Goal: Find specific page/section: Find specific page/section

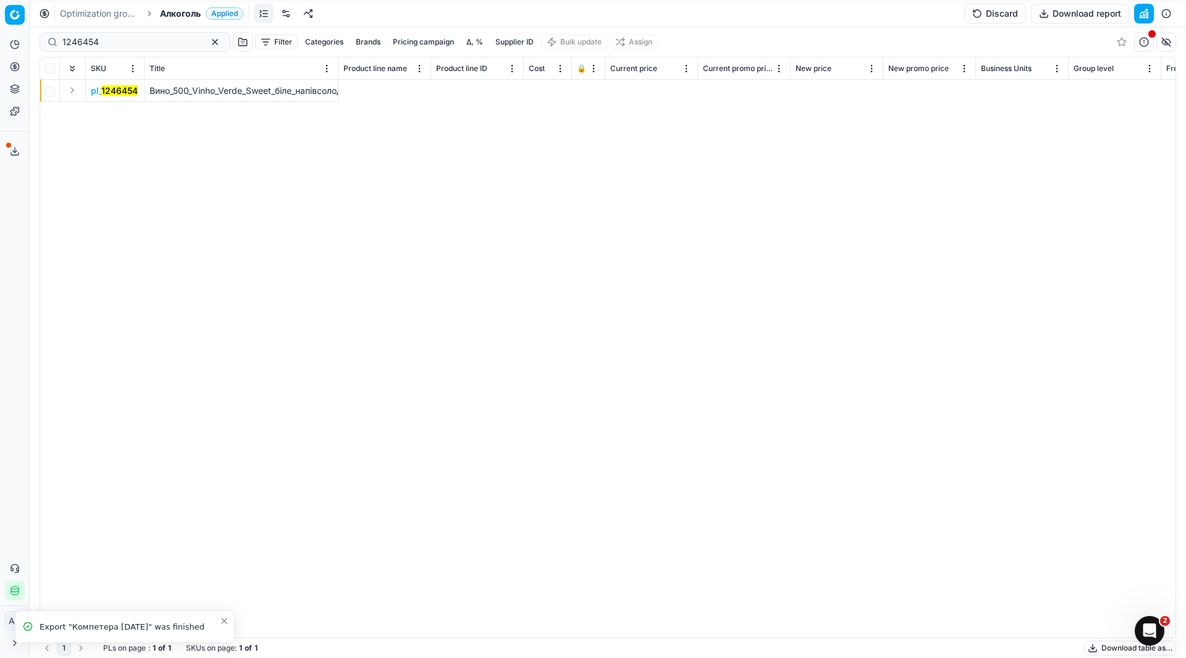
scroll to position [0, 7418]
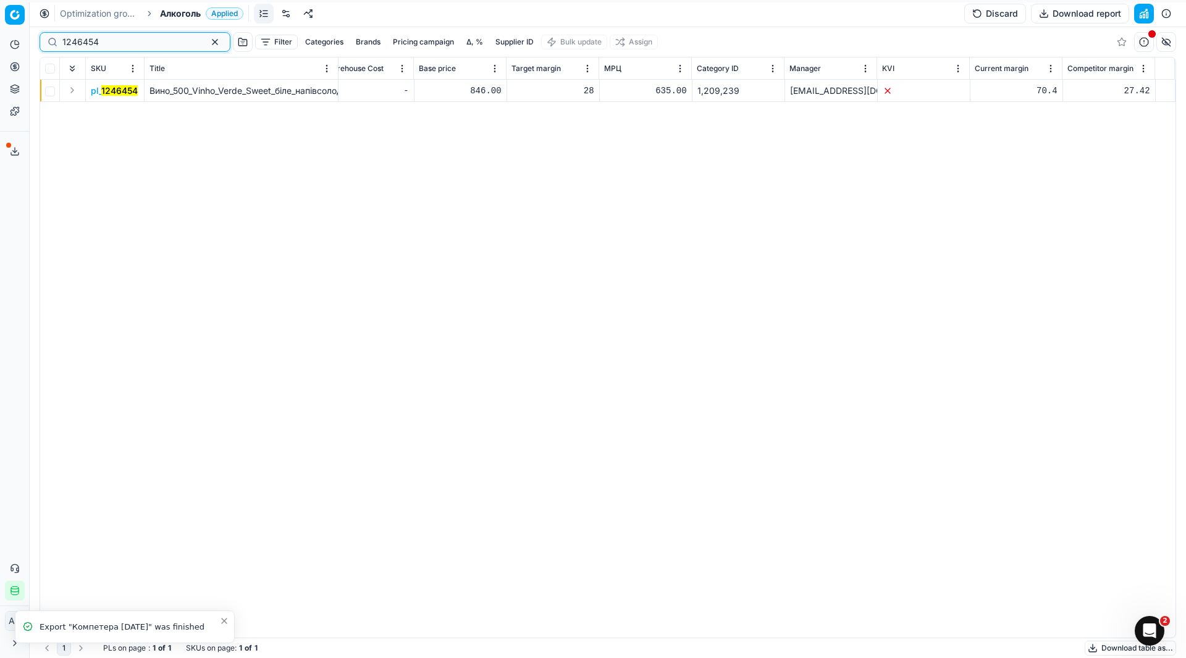
click at [98, 47] on input "1246454" at bounding box center [129, 42] width 135 height 12
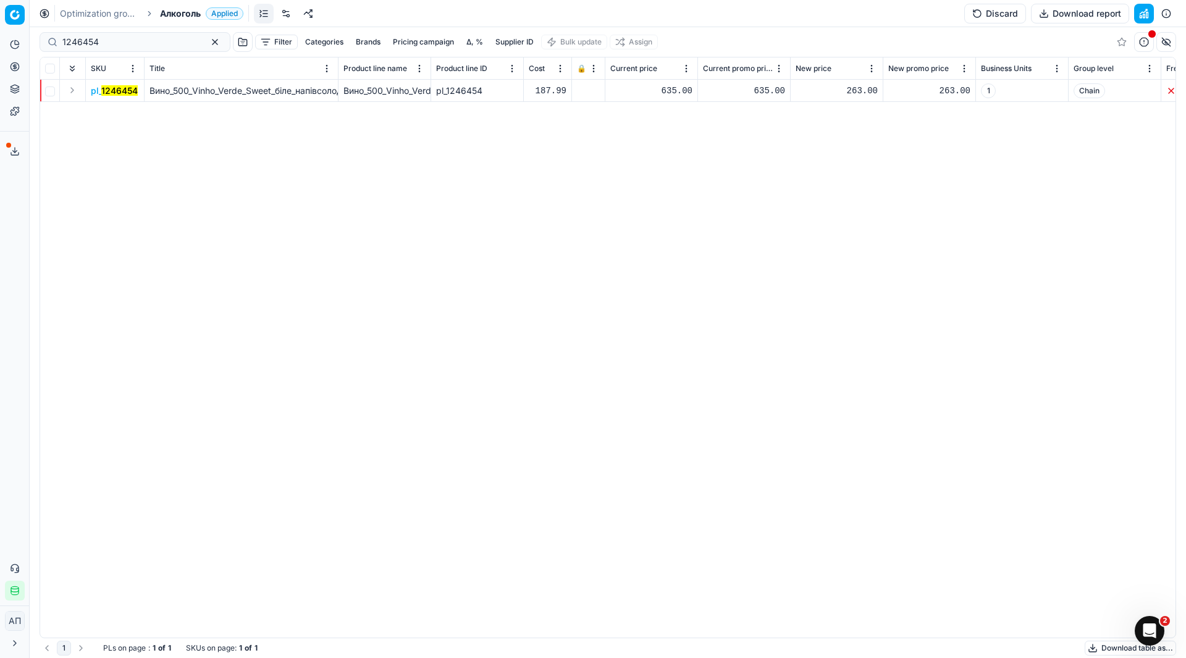
click at [102, 15] on link "Optimization groups" at bounding box center [99, 13] width 79 height 12
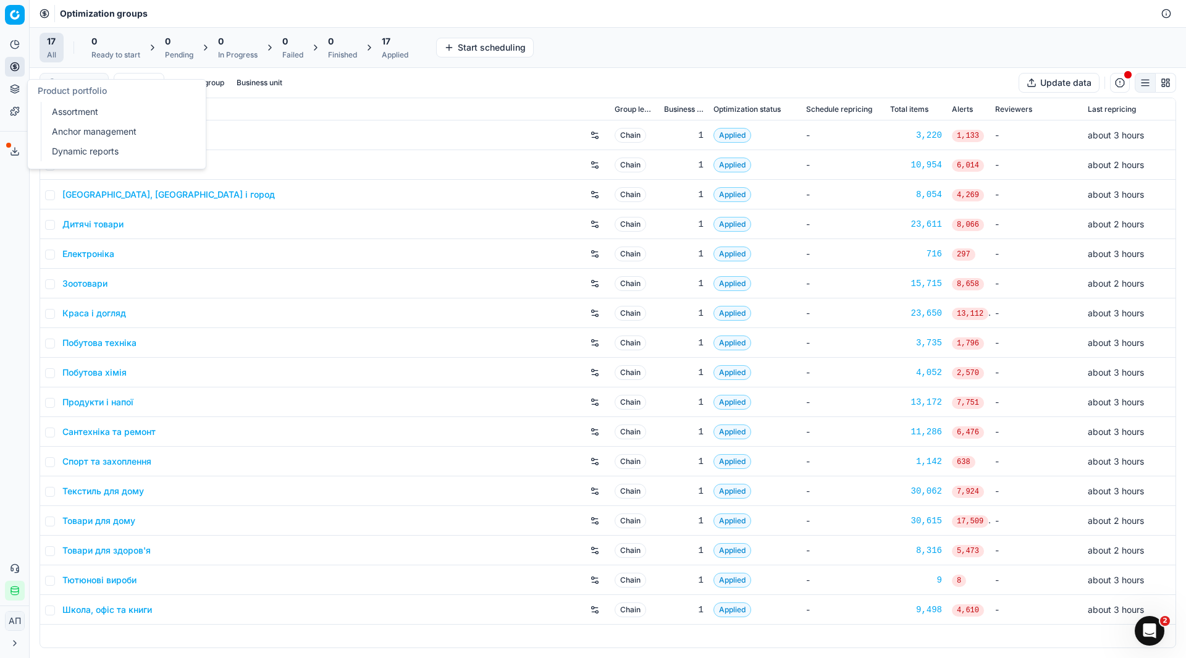
click at [85, 120] on link "Assortment" at bounding box center [119, 111] width 144 height 17
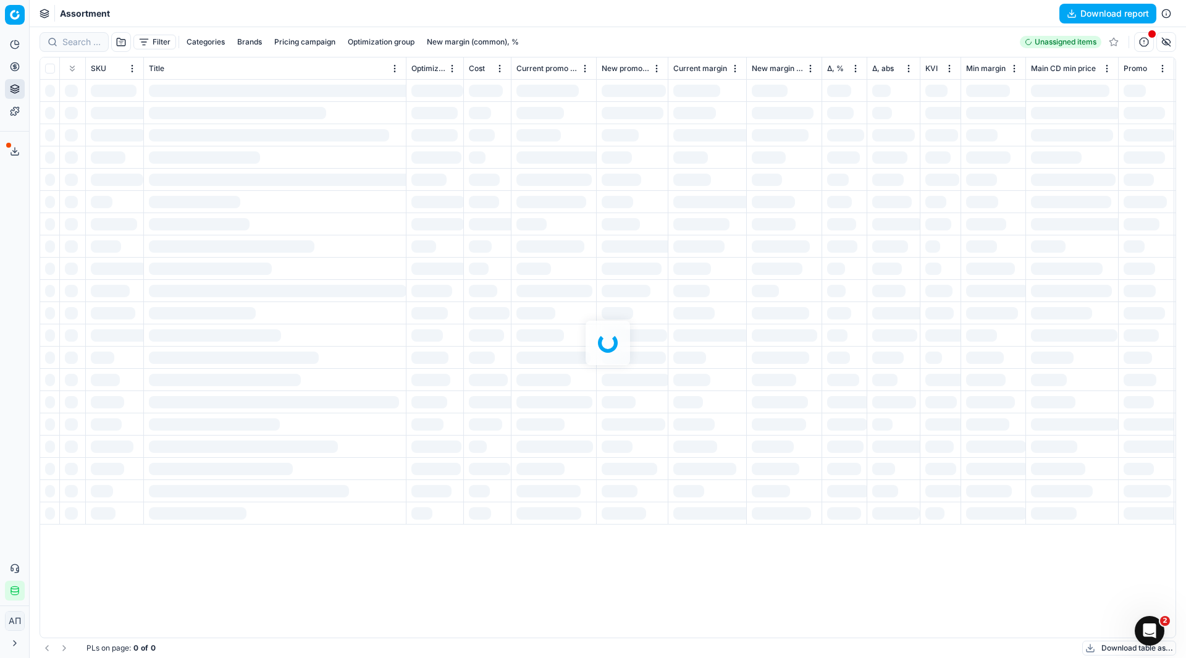
click at [10, 229] on div "Analytics Pricing Product portfolio Templates Export service 11 Contact support…" at bounding box center [14, 318] width 29 height 576
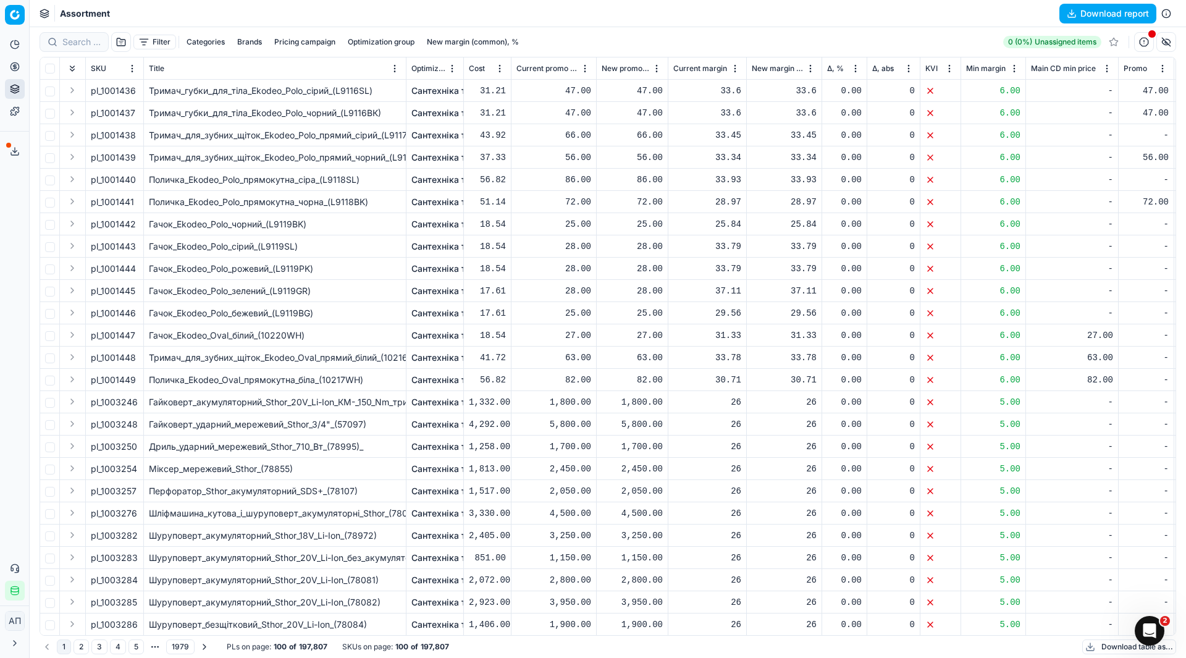
click at [124, 41] on button "button" at bounding box center [121, 42] width 20 height 20
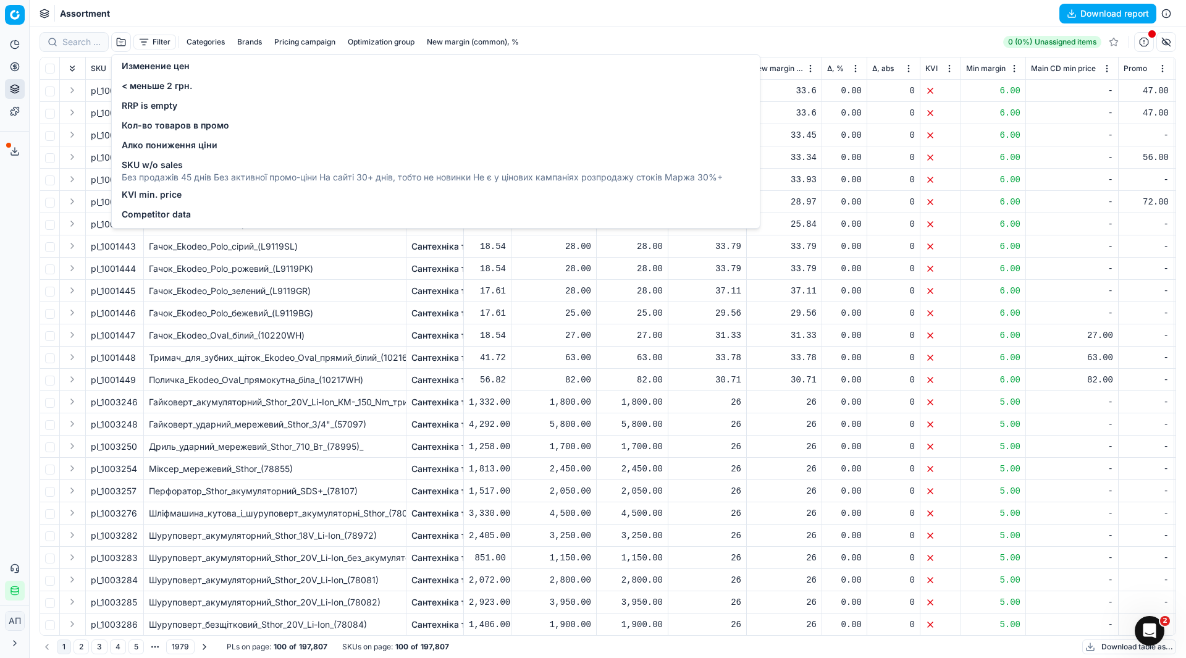
click at [195, 210] on div "Competitor data" at bounding box center [435, 216] width 643 height 20
click at [170, 214] on span "Competitor data" at bounding box center [156, 214] width 69 height 12
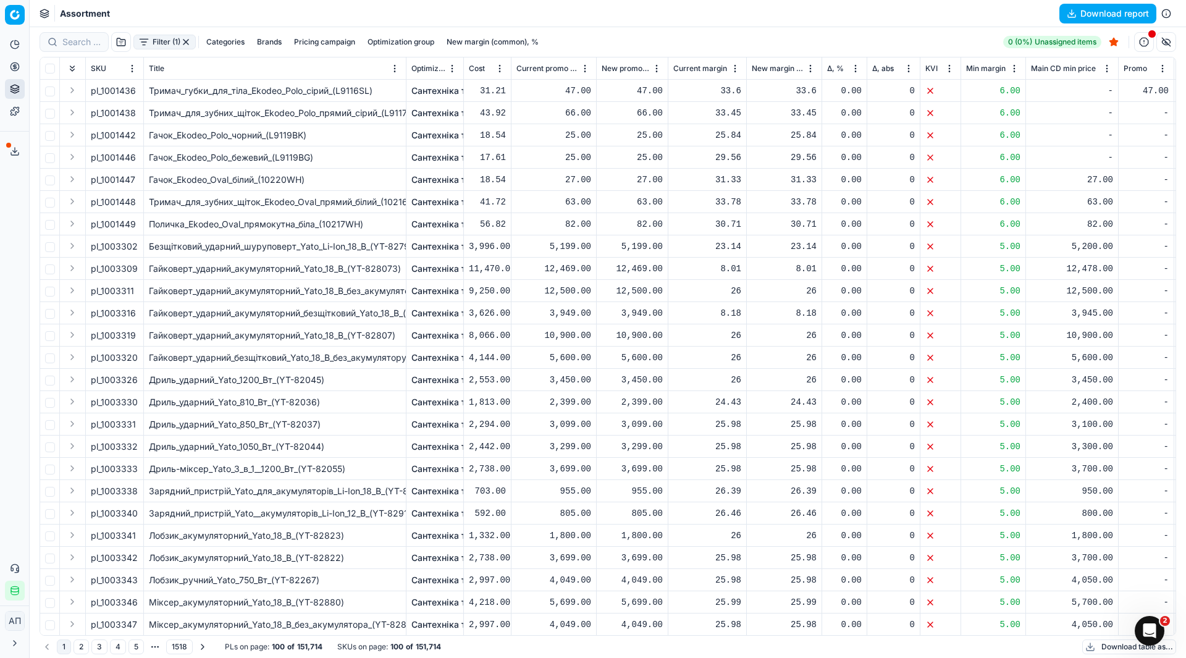
click at [12, 216] on div "Analytics Pricing Product portfolio Templates Export service 11 Contact support…" at bounding box center [14, 318] width 29 height 576
click at [75, 107] on link "Pricing campaigns" at bounding box center [119, 109] width 144 height 17
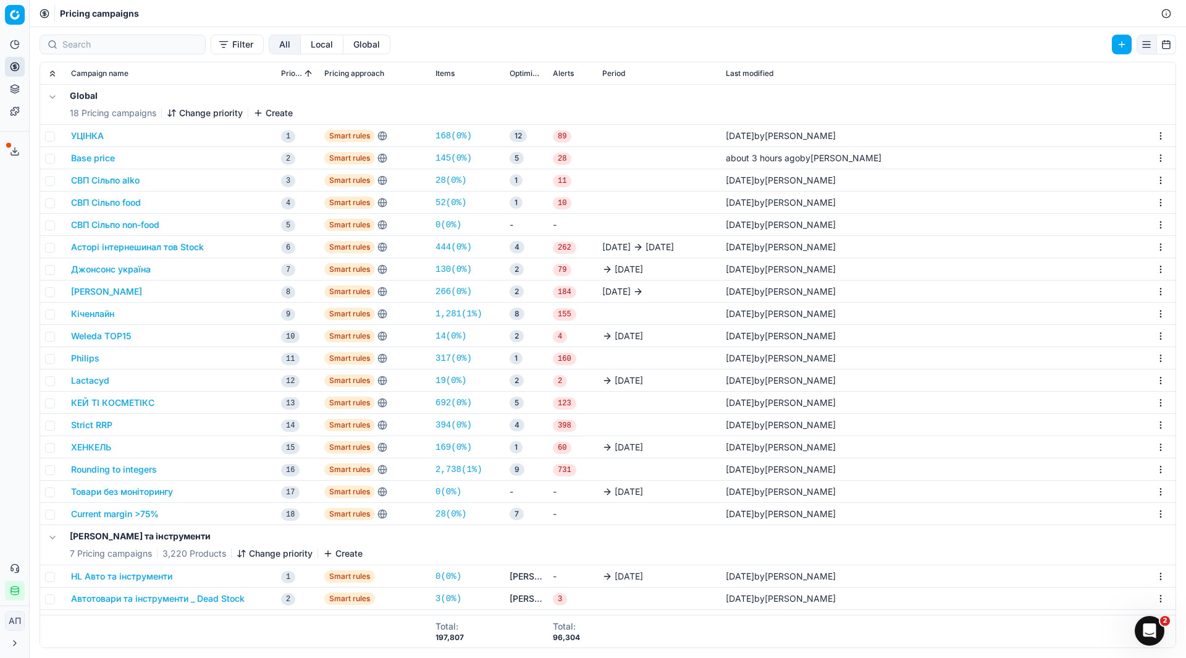
click at [450, 514] on link "28 ( 0% )" at bounding box center [450, 514] width 31 height 12
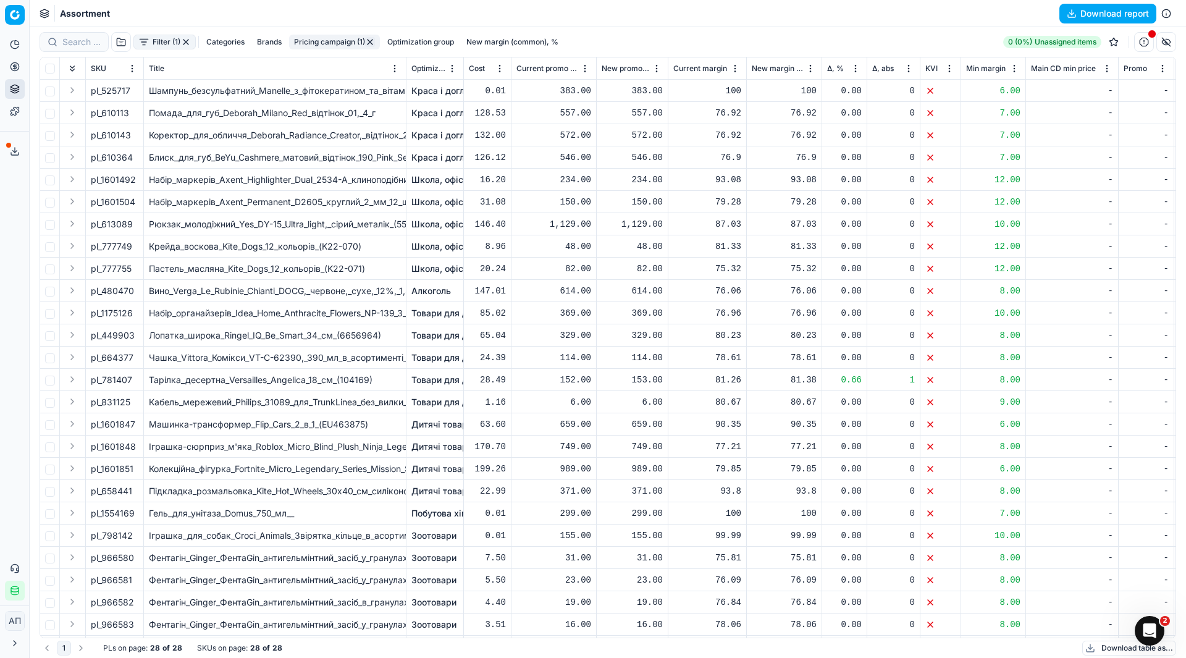
scroll to position [74, 0]
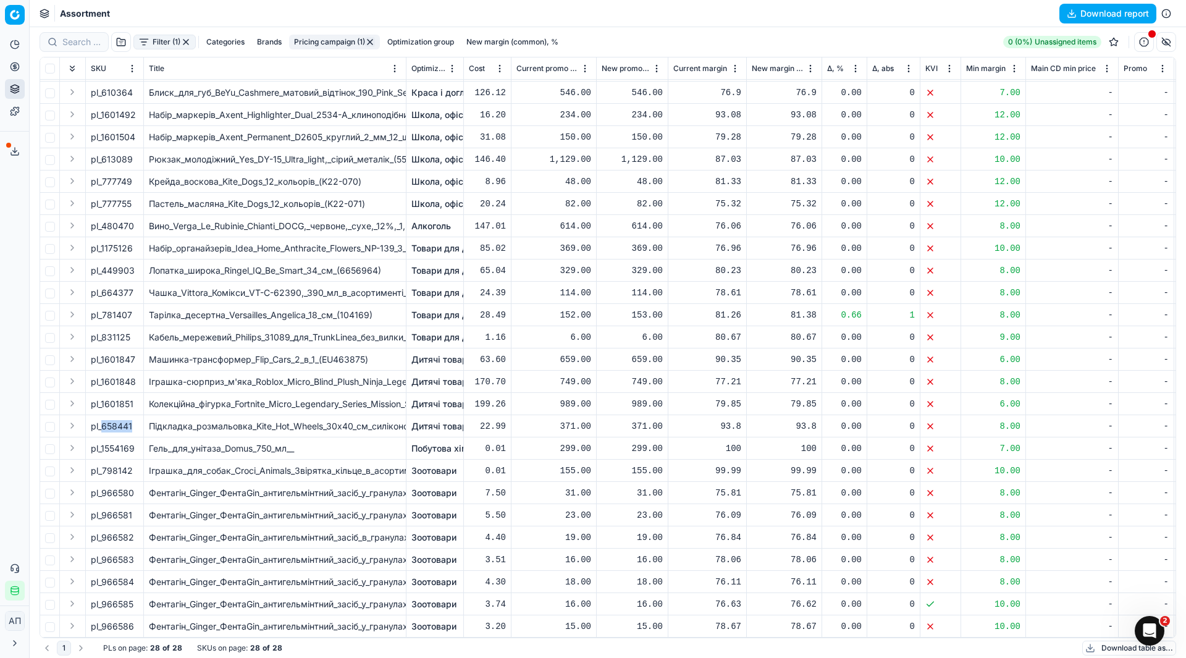
drag, startPoint x: 103, startPoint y: 416, endPoint x: 138, endPoint y: 419, distance: 35.3
click at [138, 420] on div "pl_658441" at bounding box center [115, 426] width 48 height 12
copy div "658441"
drag, startPoint x: 101, startPoint y: 393, endPoint x: 140, endPoint y: 397, distance: 39.1
click at [140, 397] on td "pl_1601851" at bounding box center [115, 404] width 58 height 22
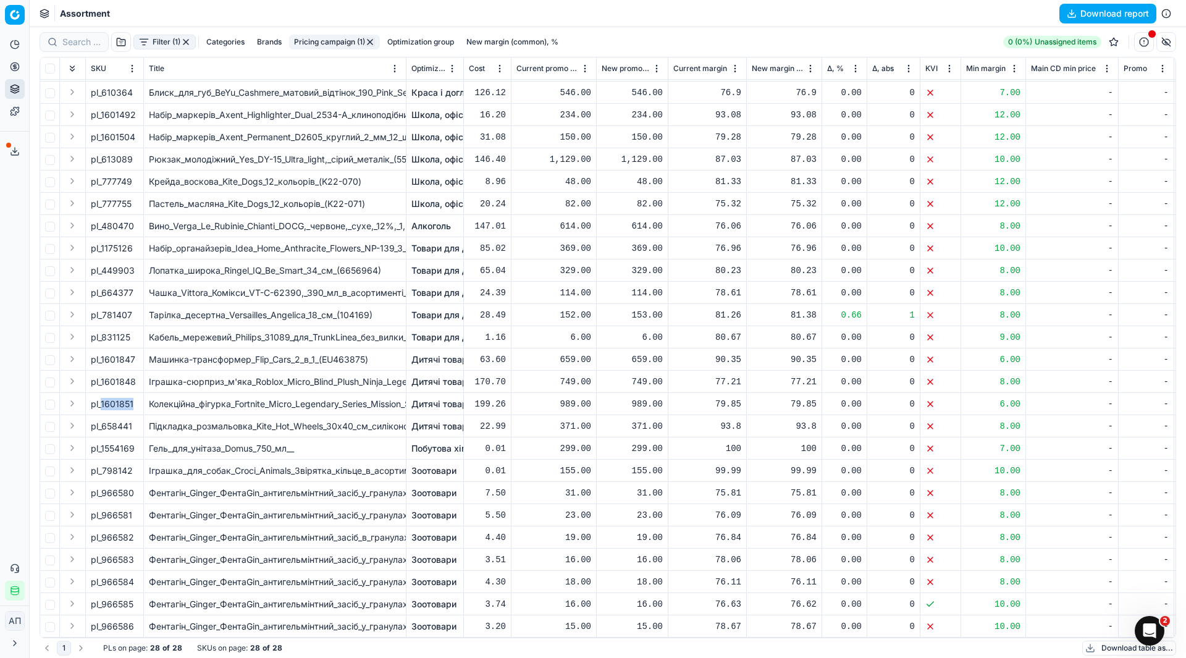
copy span "1601851"
drag, startPoint x: 102, startPoint y: 374, endPoint x: 136, endPoint y: 374, distance: 34.0
click at [136, 376] on div "pl_1601848" at bounding box center [115, 382] width 48 height 12
copy div "1601848"
drag, startPoint x: 101, startPoint y: 348, endPoint x: 138, endPoint y: 353, distance: 36.8
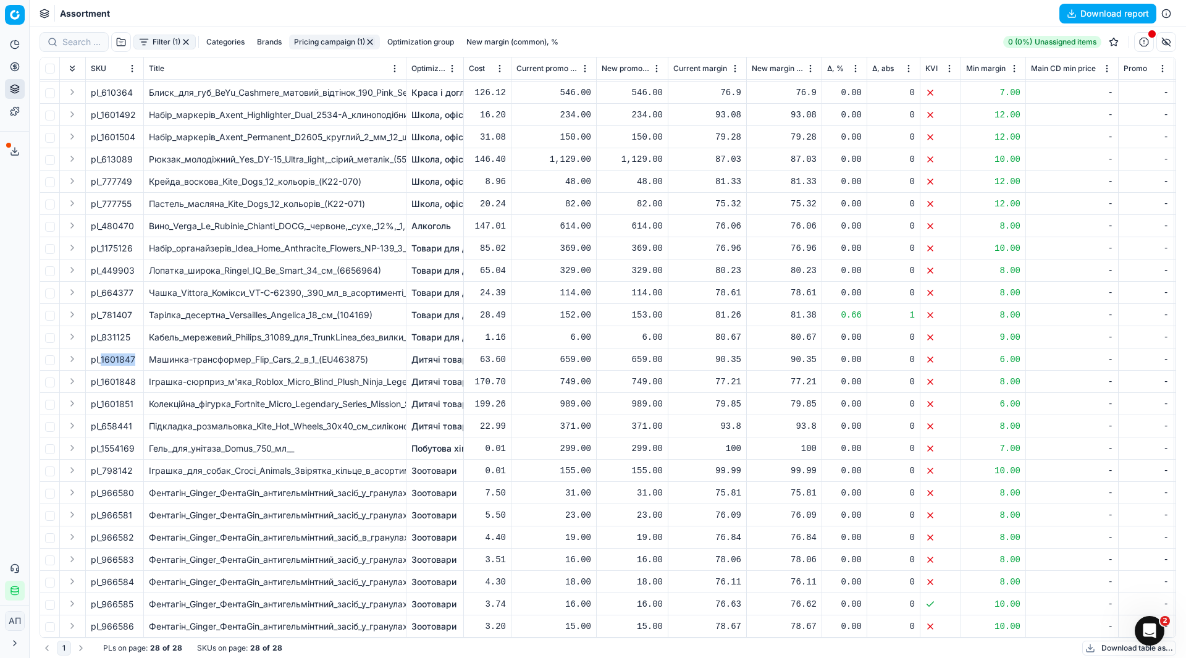
click at [138, 353] on div "pl_1601847" at bounding box center [115, 359] width 48 height 12
copy div "1601847"
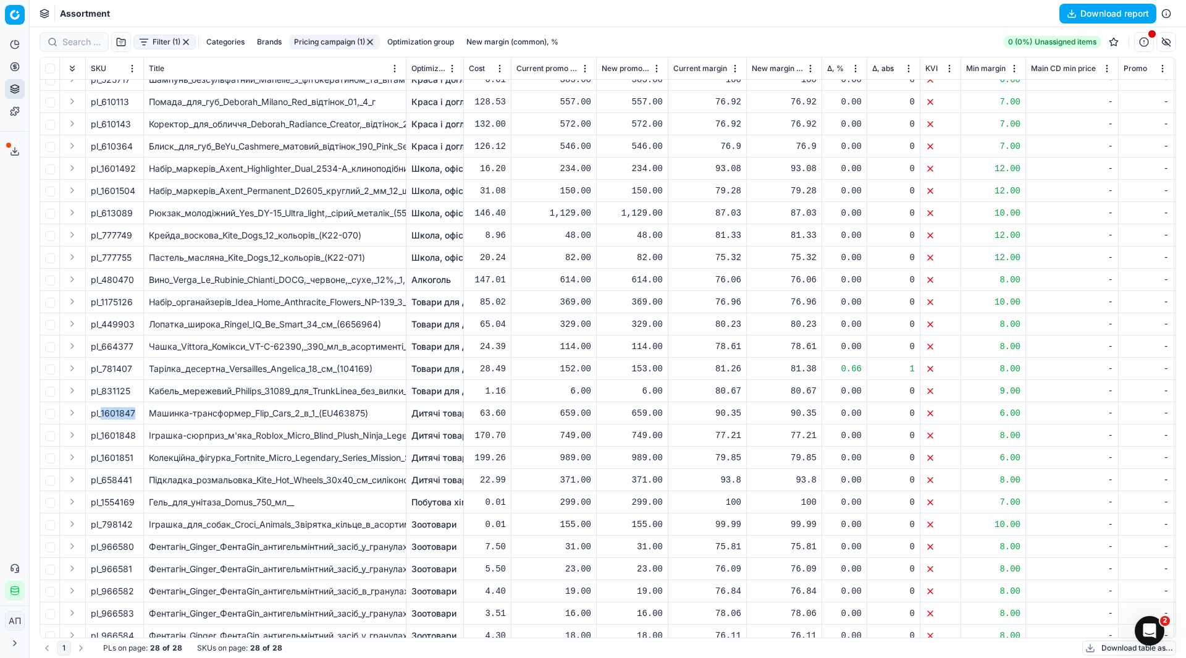
scroll to position [0, 0]
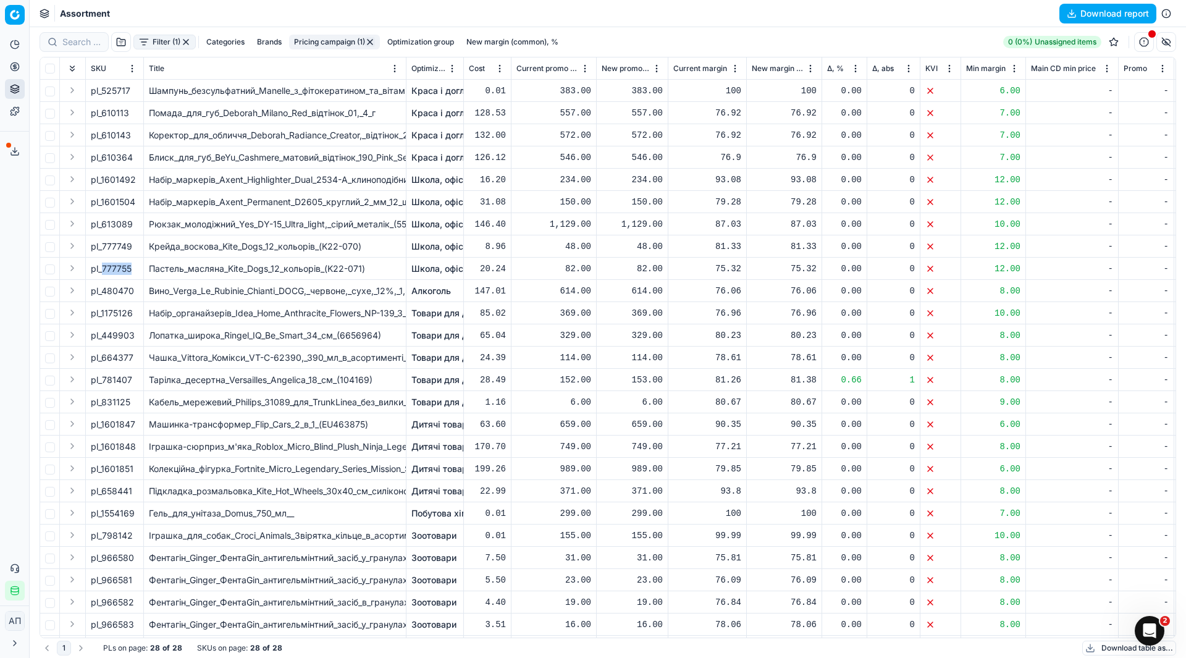
drag, startPoint x: 102, startPoint y: 267, endPoint x: 138, endPoint y: 262, distance: 36.3
click at [138, 262] on div "pl_777755" at bounding box center [115, 268] width 48 height 12
copy span "777755"
drag, startPoint x: 103, startPoint y: 248, endPoint x: 137, endPoint y: 252, distance: 34.8
click at [137, 252] on div "pl_777749" at bounding box center [115, 246] width 48 height 12
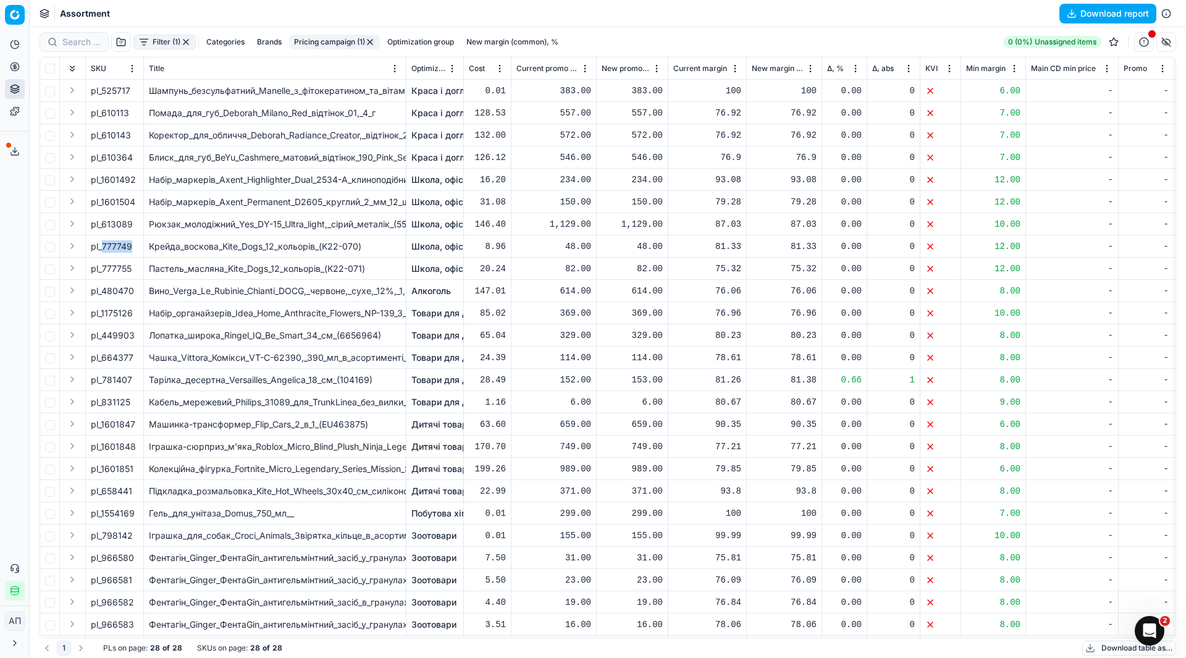
copy span "777749"
drag, startPoint x: 104, startPoint y: 266, endPoint x: 136, endPoint y: 269, distance: 32.3
click at [136, 269] on div "pl_777755" at bounding box center [115, 268] width 48 height 12
copy div "777755"
click at [62, 86] on link "Optimization groups" at bounding box center [119, 89] width 144 height 17
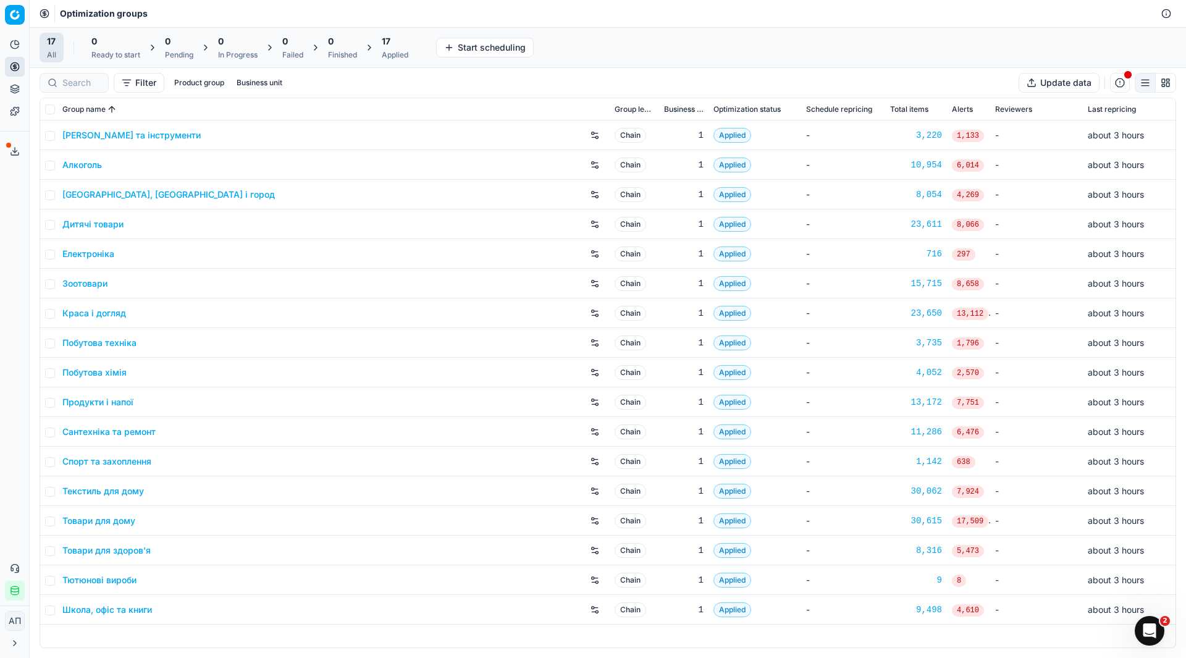
click at [19, 235] on div "Analytics Pricing Product portfolio Templates Export service 11 Contact support…" at bounding box center [14, 318] width 29 height 576
